Goal: Transaction & Acquisition: Purchase product/service

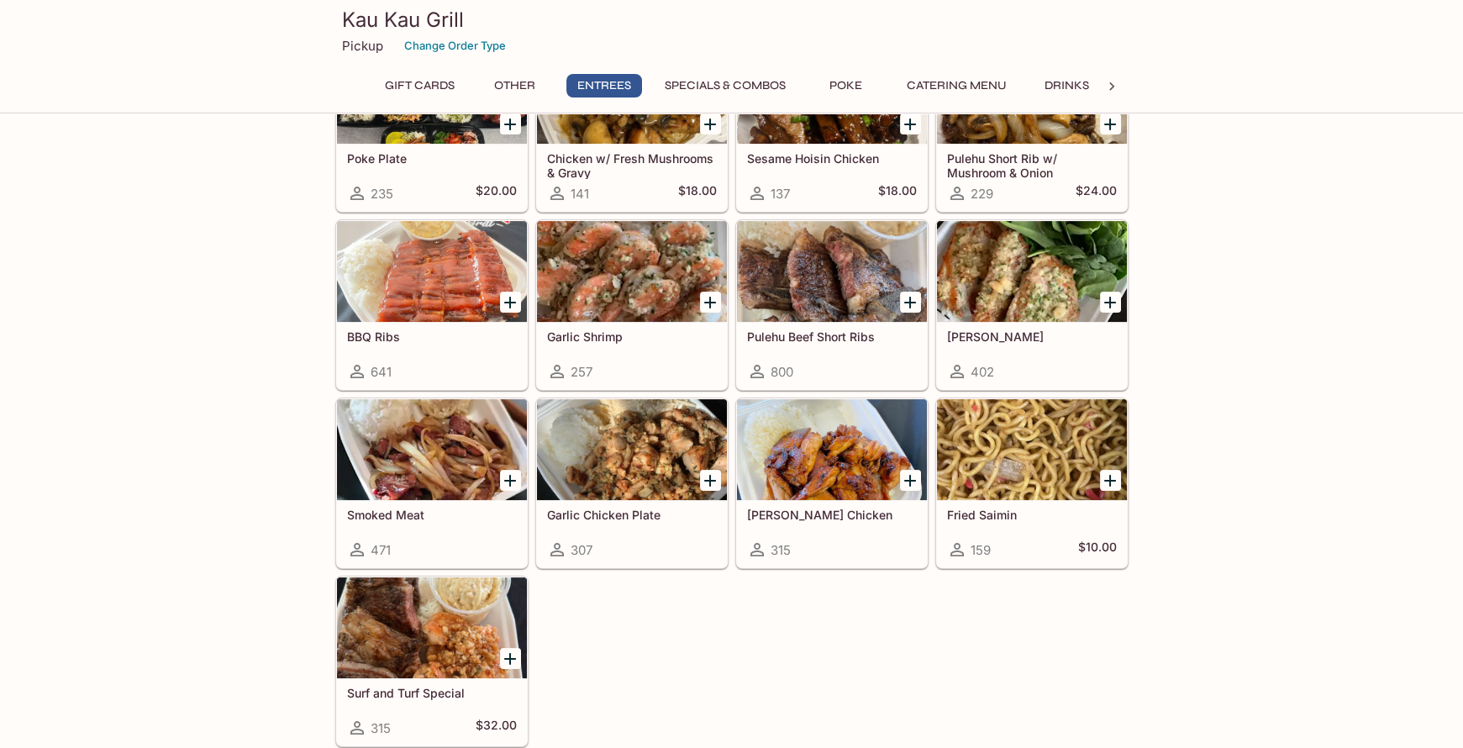
scroll to position [1059, 0]
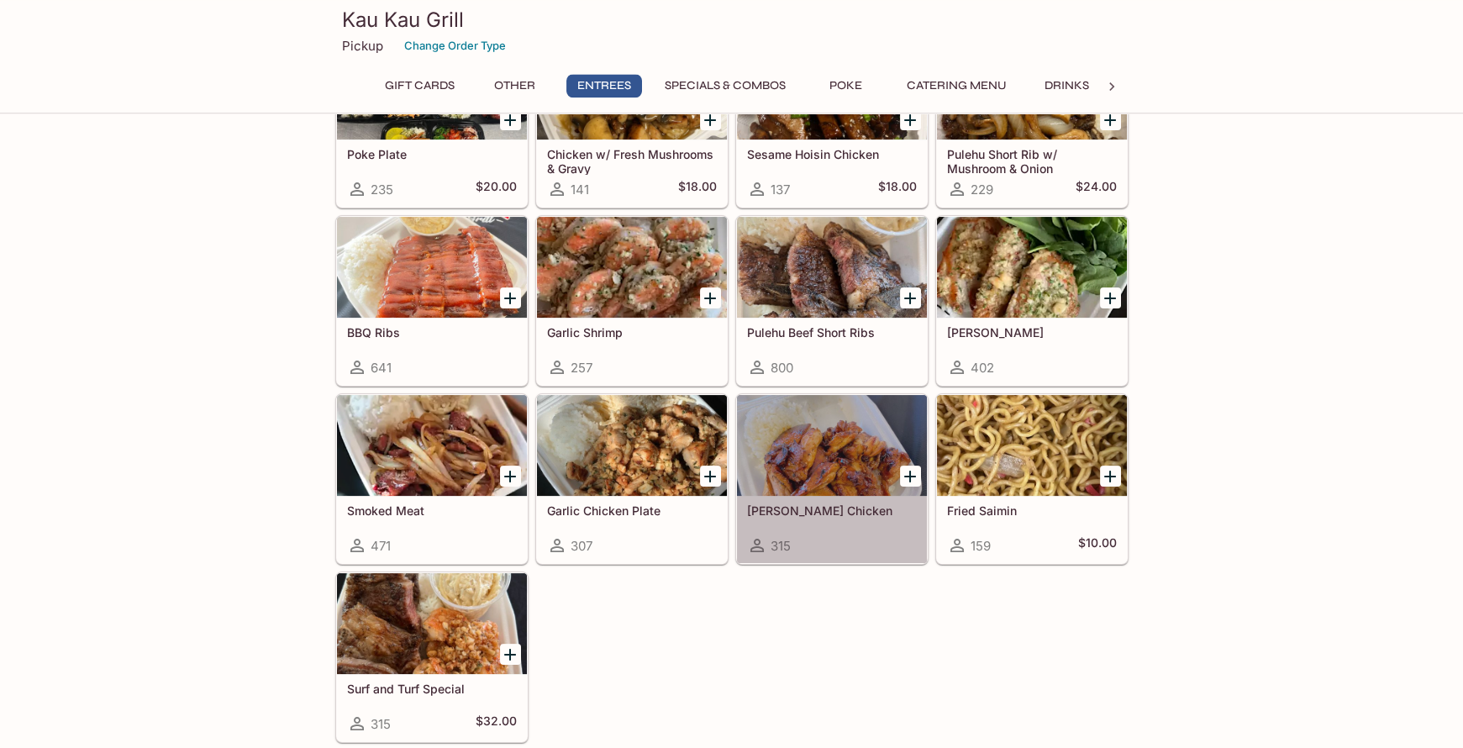
click at [834, 459] on div at bounding box center [832, 445] width 190 height 101
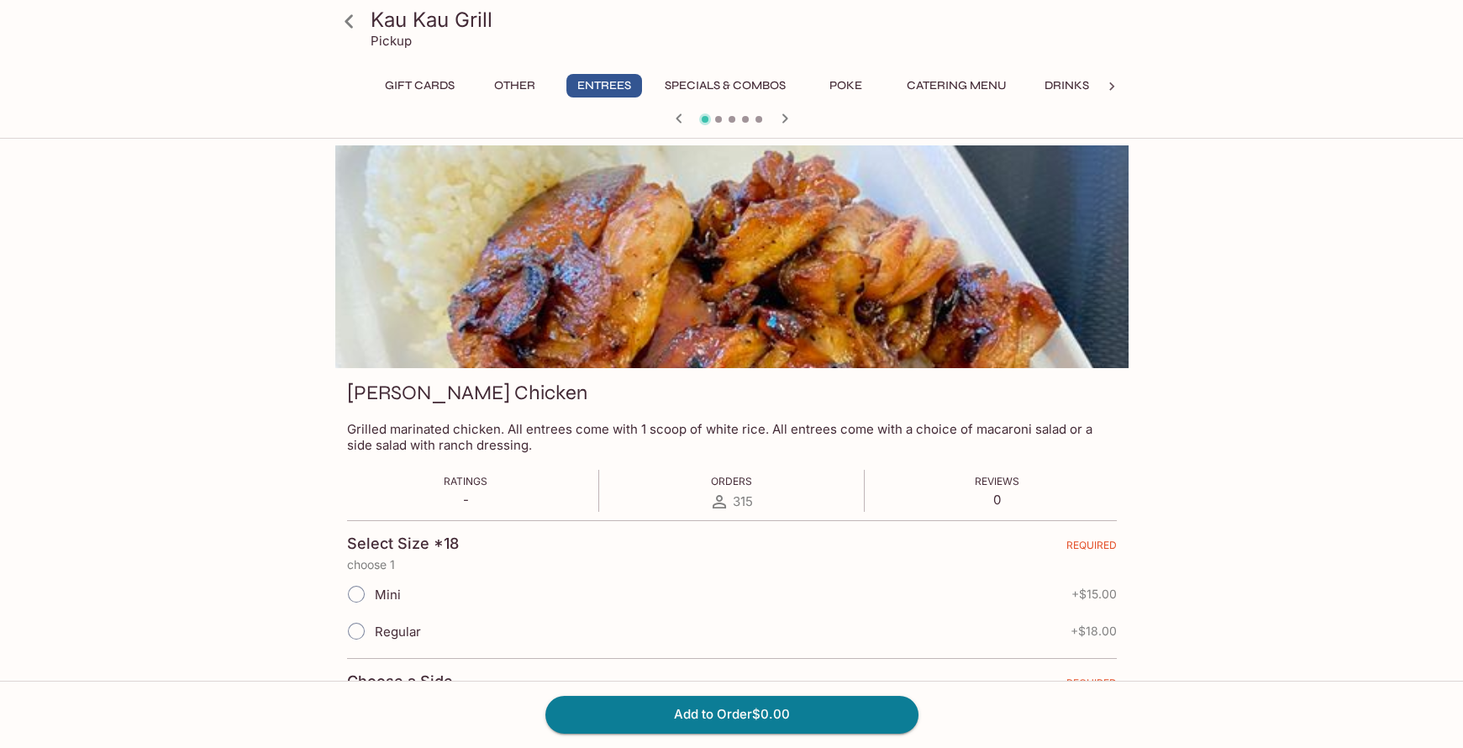
drag, startPoint x: 350, startPoint y: 628, endPoint x: 411, endPoint y: 639, distance: 61.3
click at [350, 628] on input "Regular" at bounding box center [356, 630] width 35 height 35
click at [354, 628] on input "Regular" at bounding box center [356, 630] width 35 height 35
radio input "true"
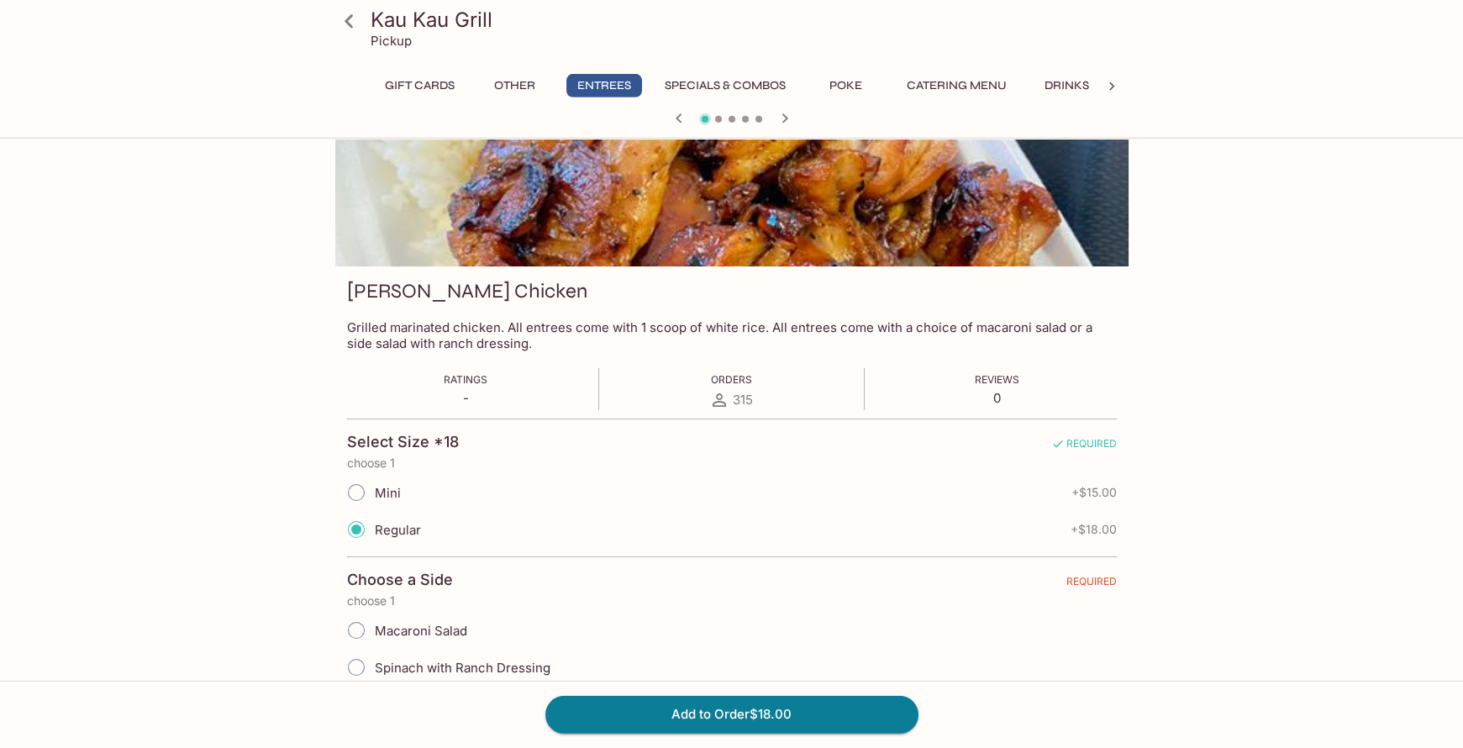
scroll to position [145, 0]
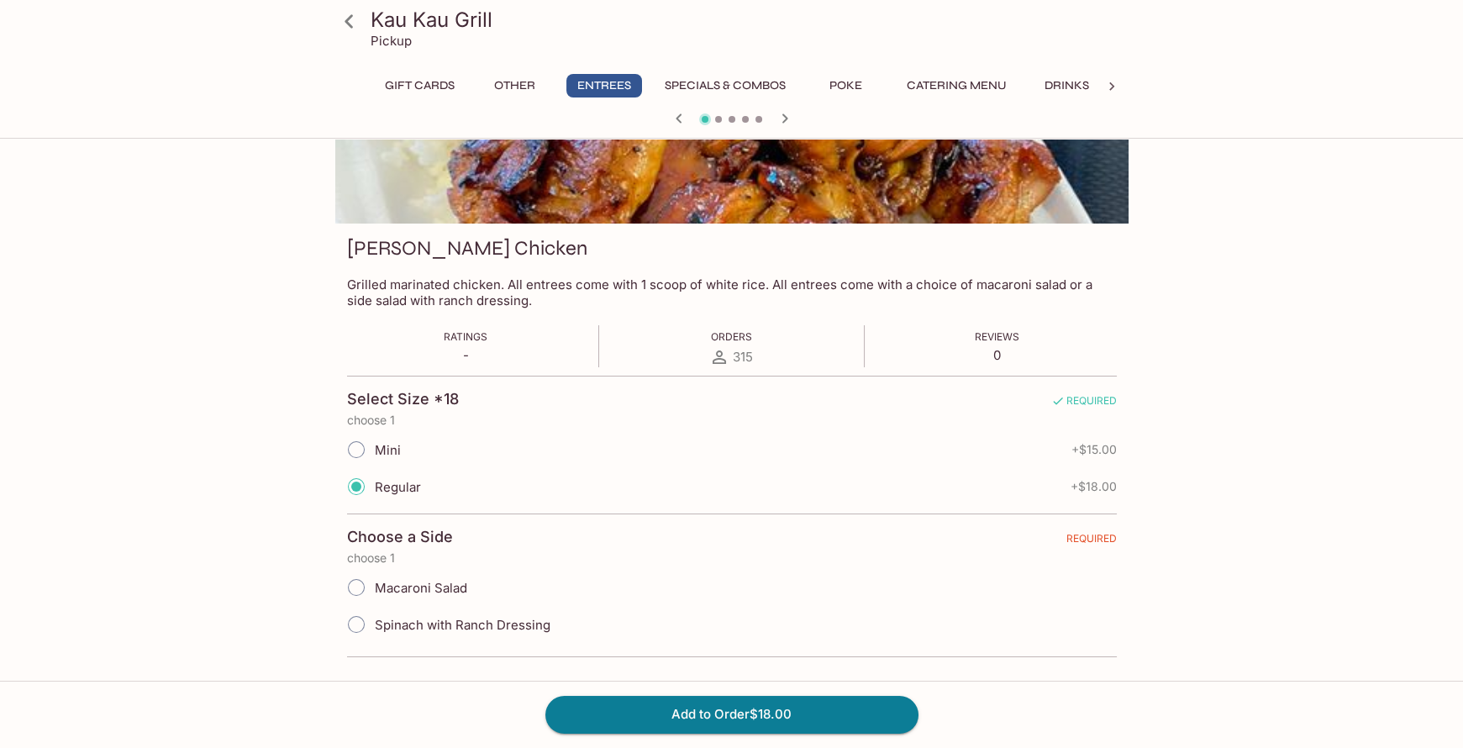
click at [354, 586] on input "Macaroni Salad" at bounding box center [356, 587] width 35 height 35
radio input "true"
click at [765, 709] on button "Add to Order $18.00" at bounding box center [731, 714] width 373 height 37
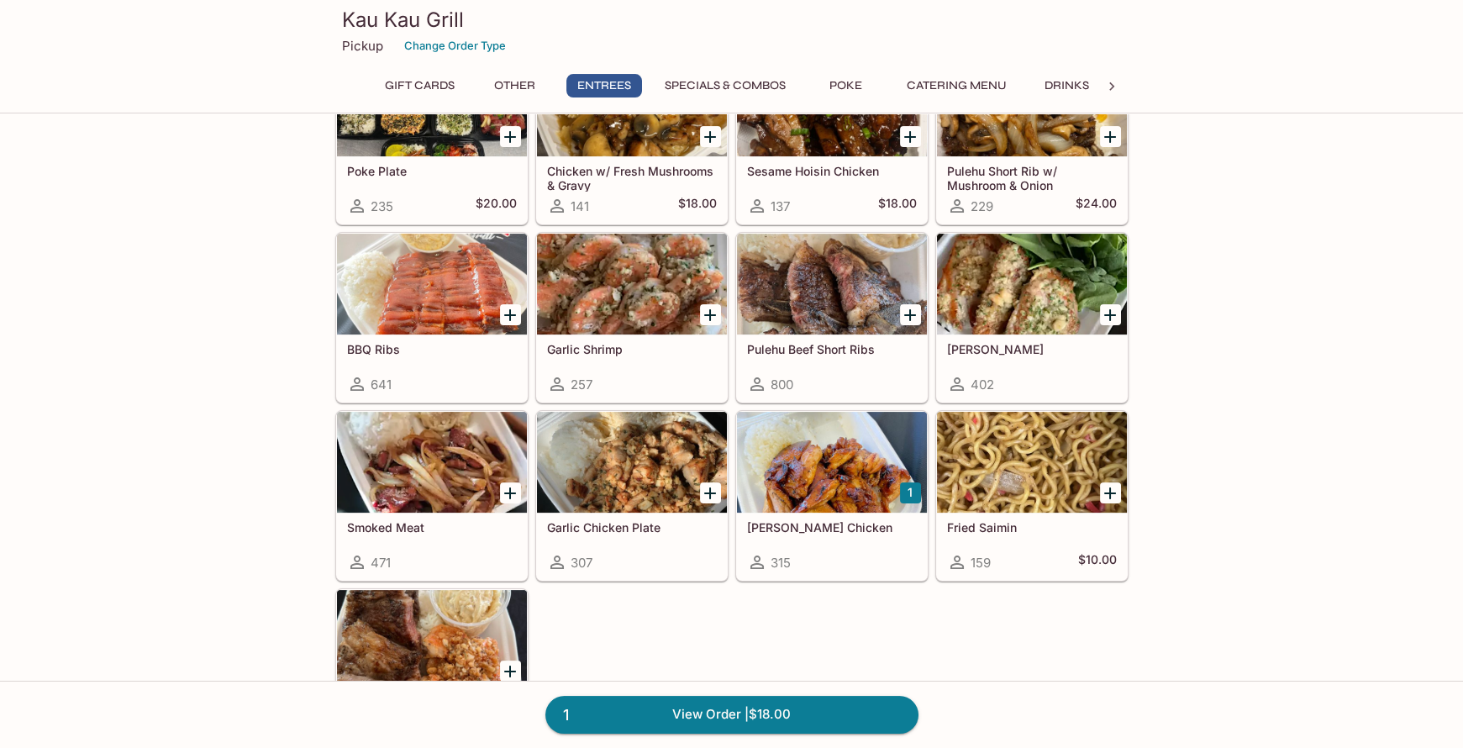
scroll to position [920, 0]
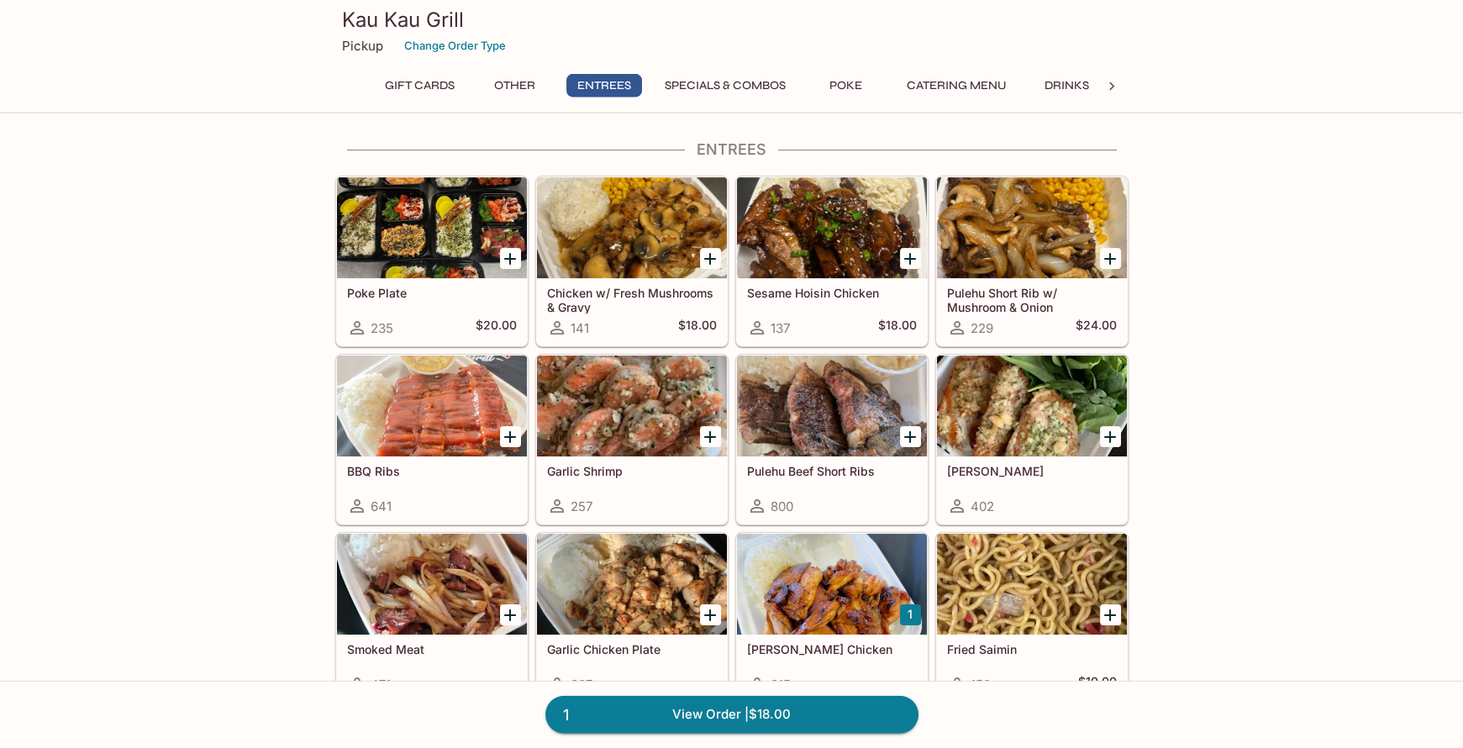
click at [834, 404] on div at bounding box center [832, 405] width 190 height 101
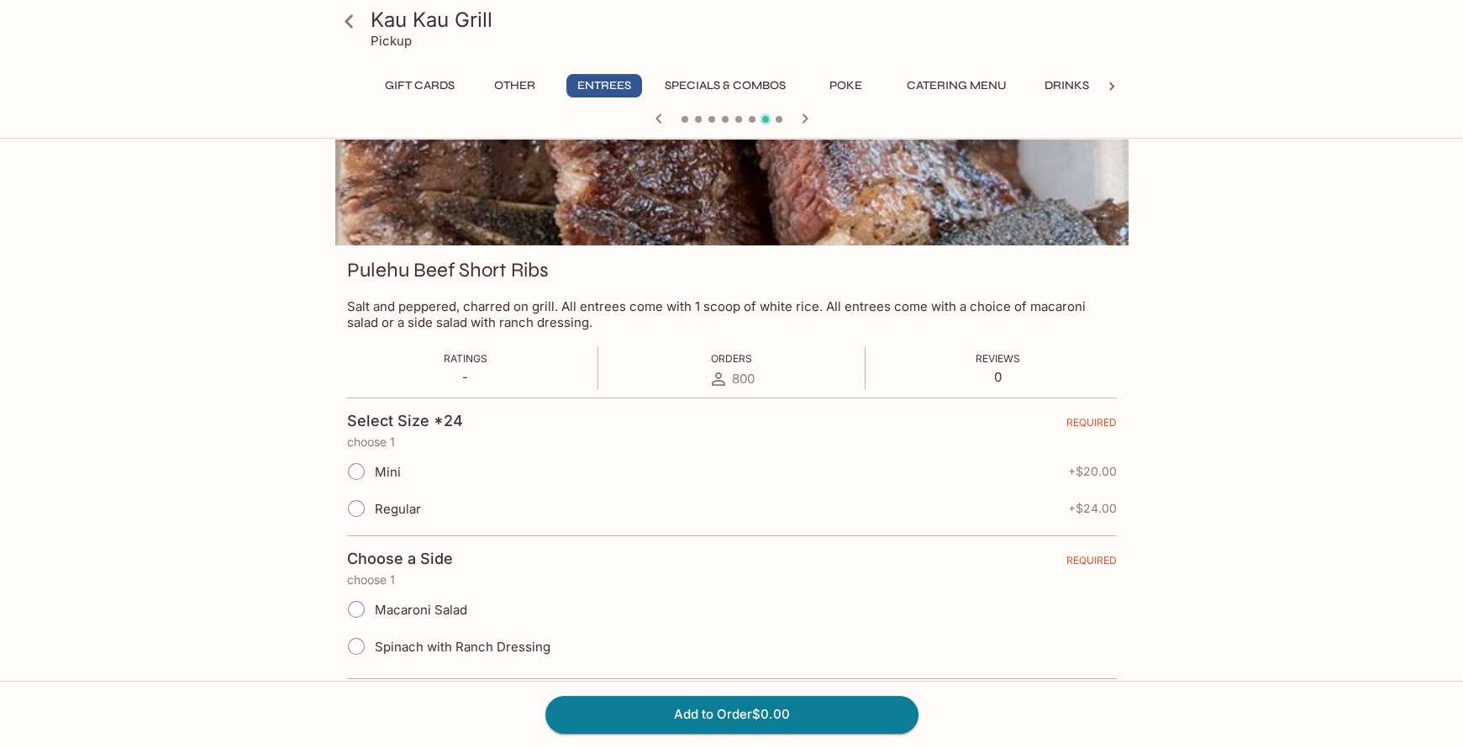
scroll to position [145, 0]
